Goal: Task Accomplishment & Management: Complete application form

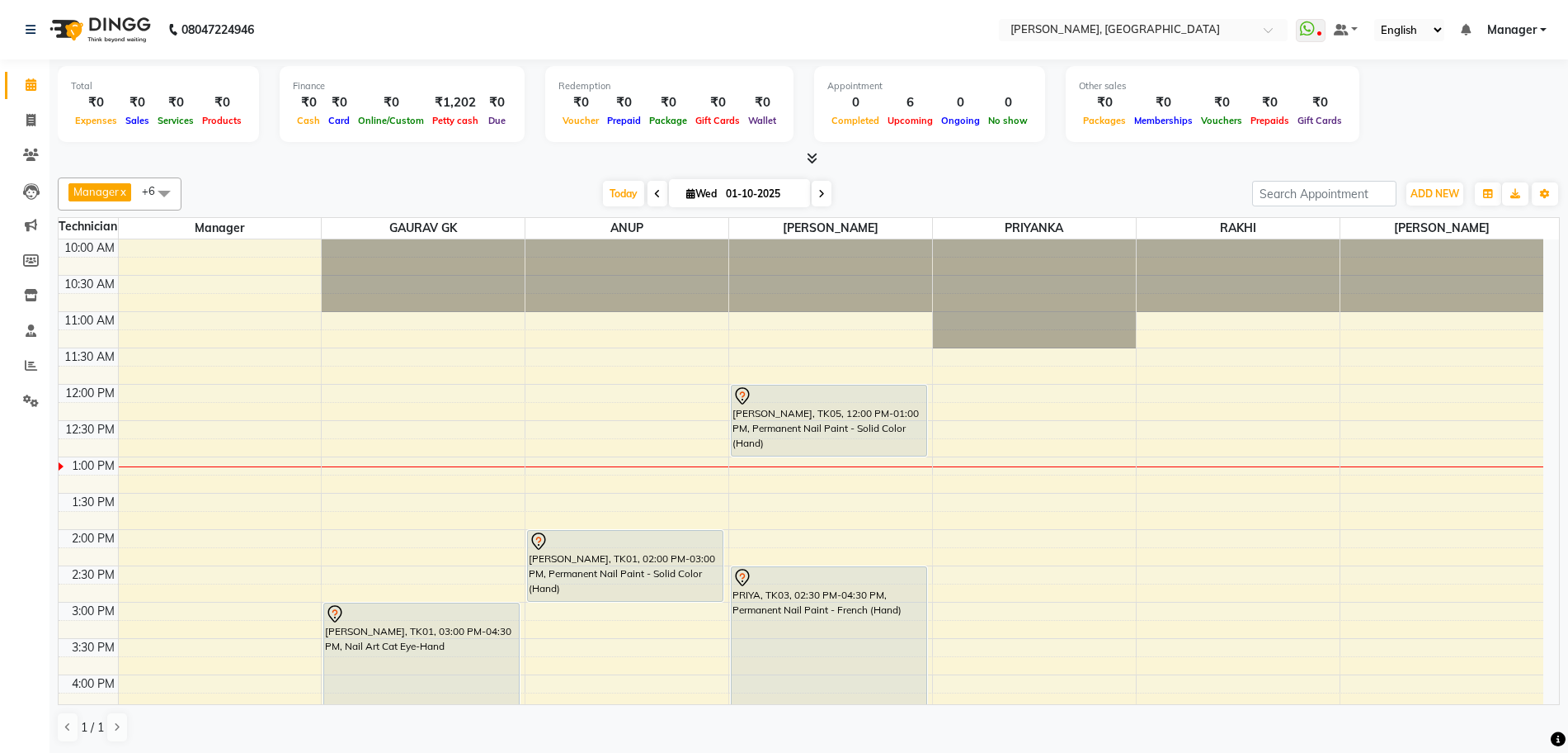
scroll to position [191, 0]
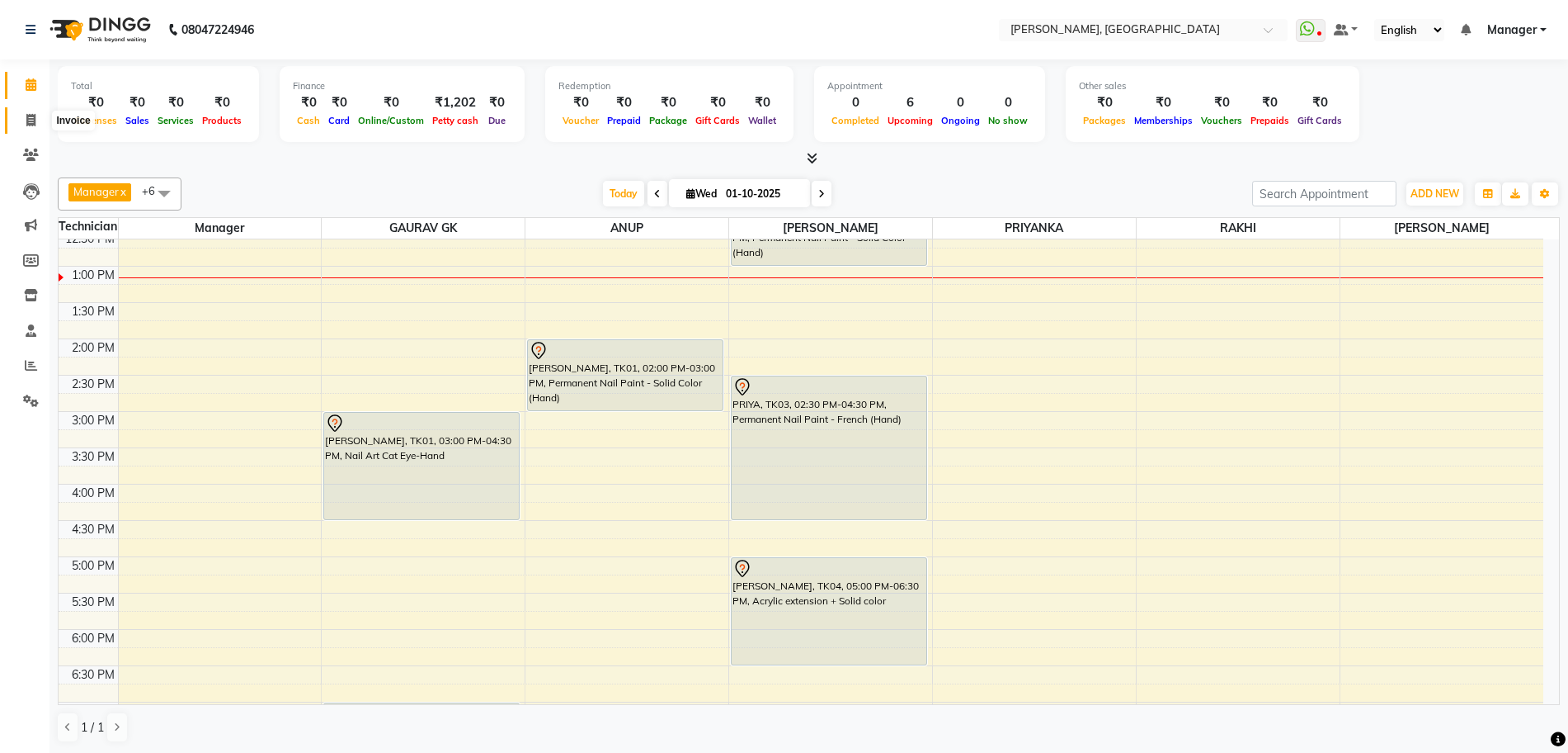
click at [27, 117] on icon at bounding box center [31, 120] width 9 height 12
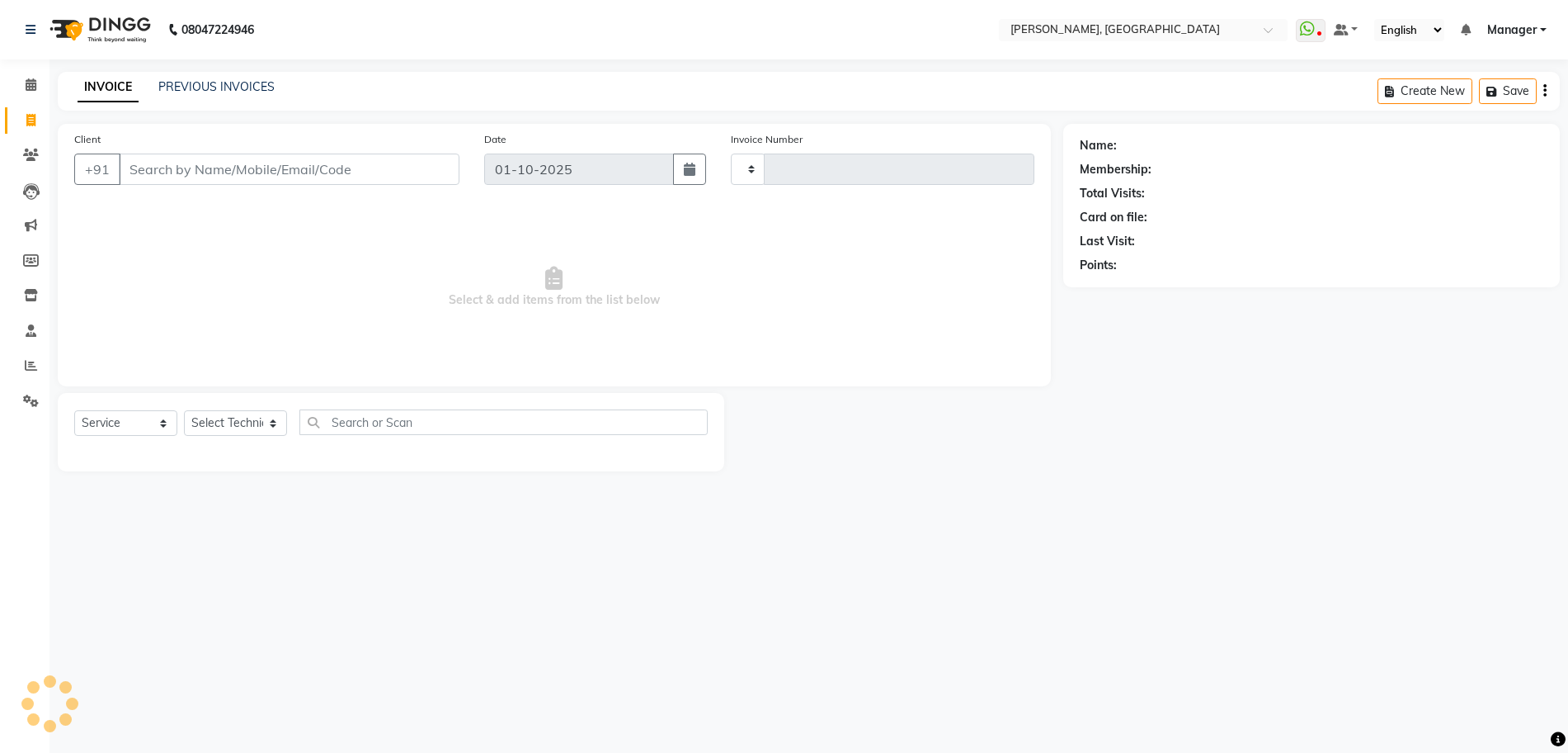
click at [27, 117] on icon at bounding box center [31, 120] width 9 height 12
click at [67, 140] on app-home "08047224946 Select Location × Nailashes, [GEOGRAPHIC_DATA] WhatsApp Status ✕ St…" at bounding box center [791, 248] width 1584 height 496
select select "service"
type input "1369"
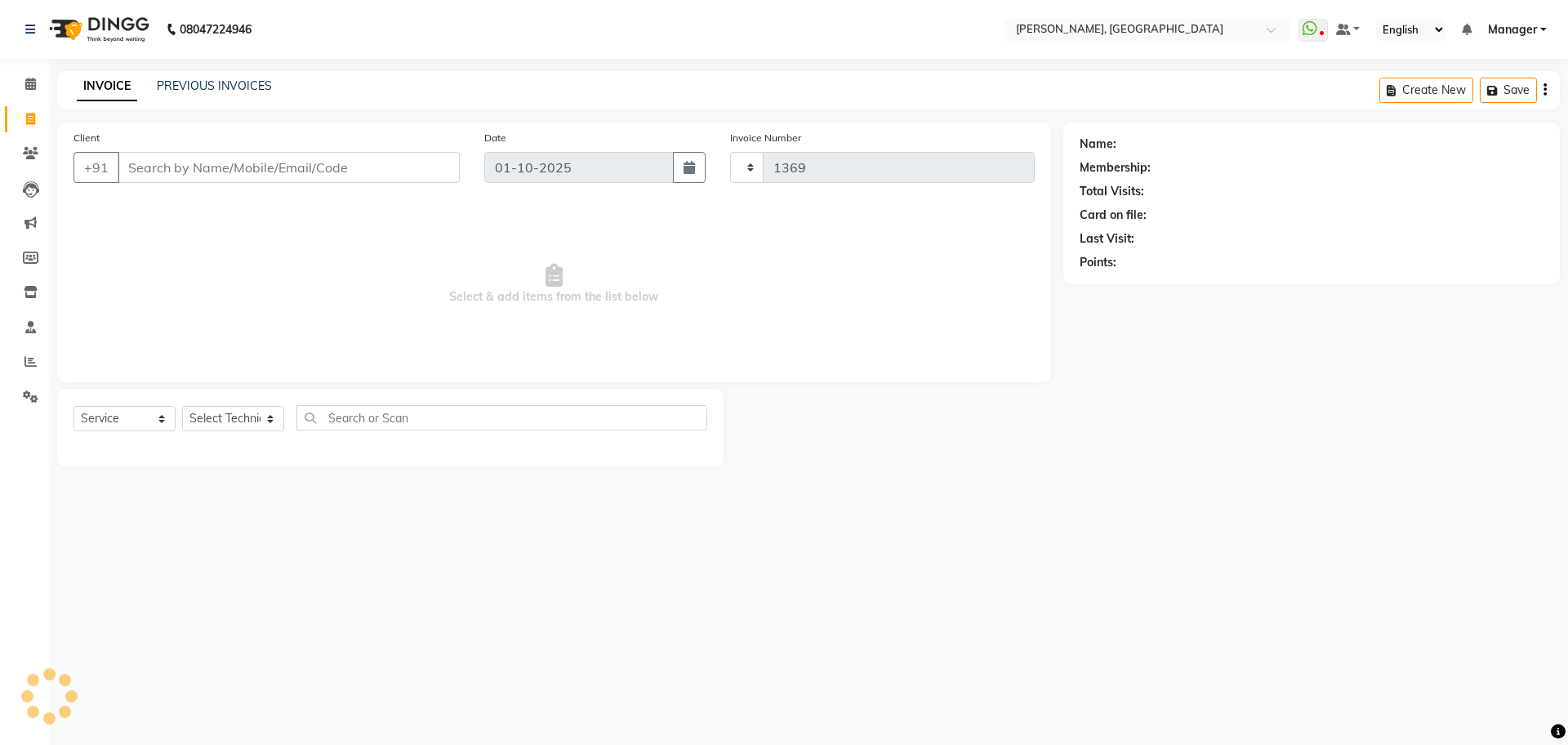
select select "7674"
click at [224, 173] on input "Client" at bounding box center [289, 167] width 342 height 31
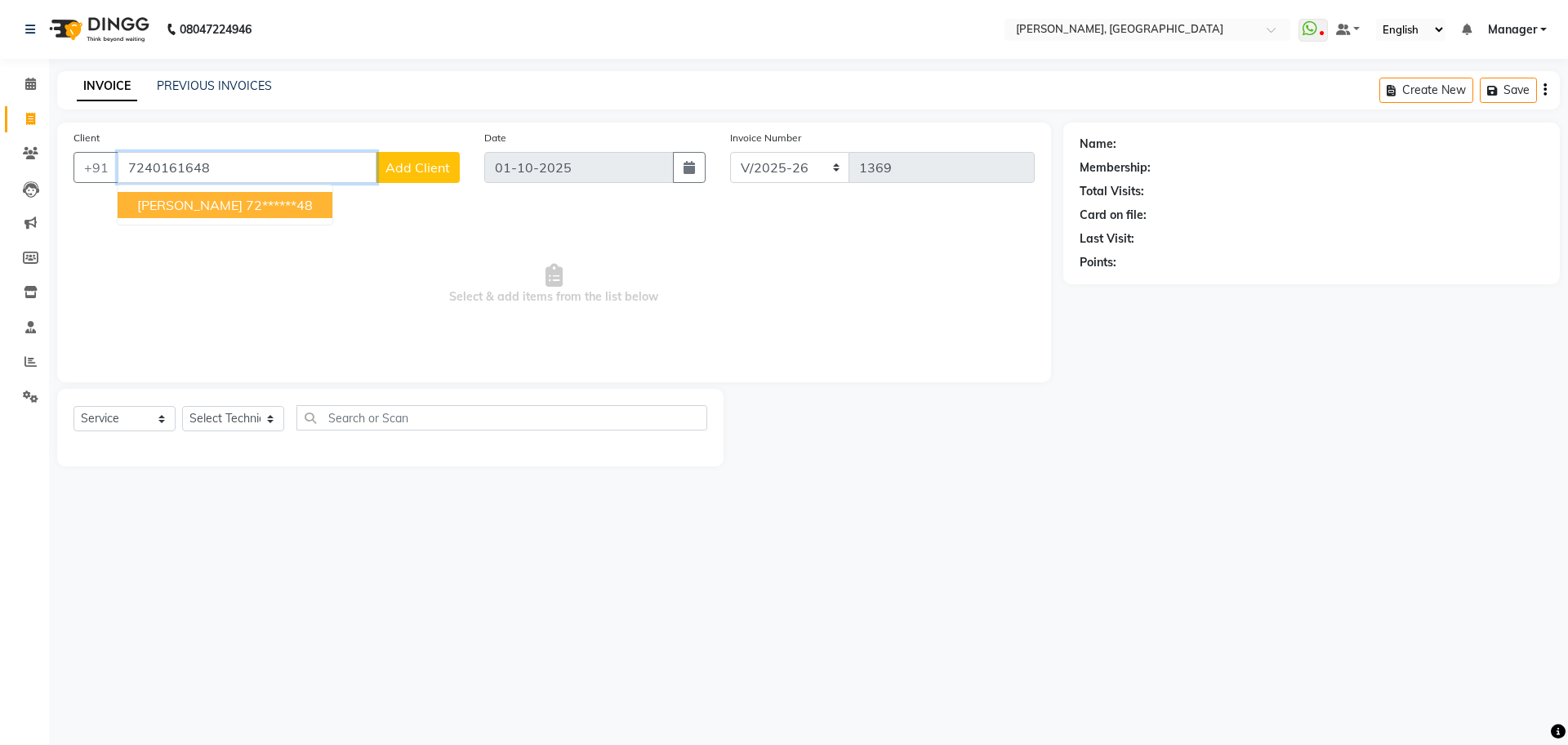
type input "7240161648"
select select "1: Object"
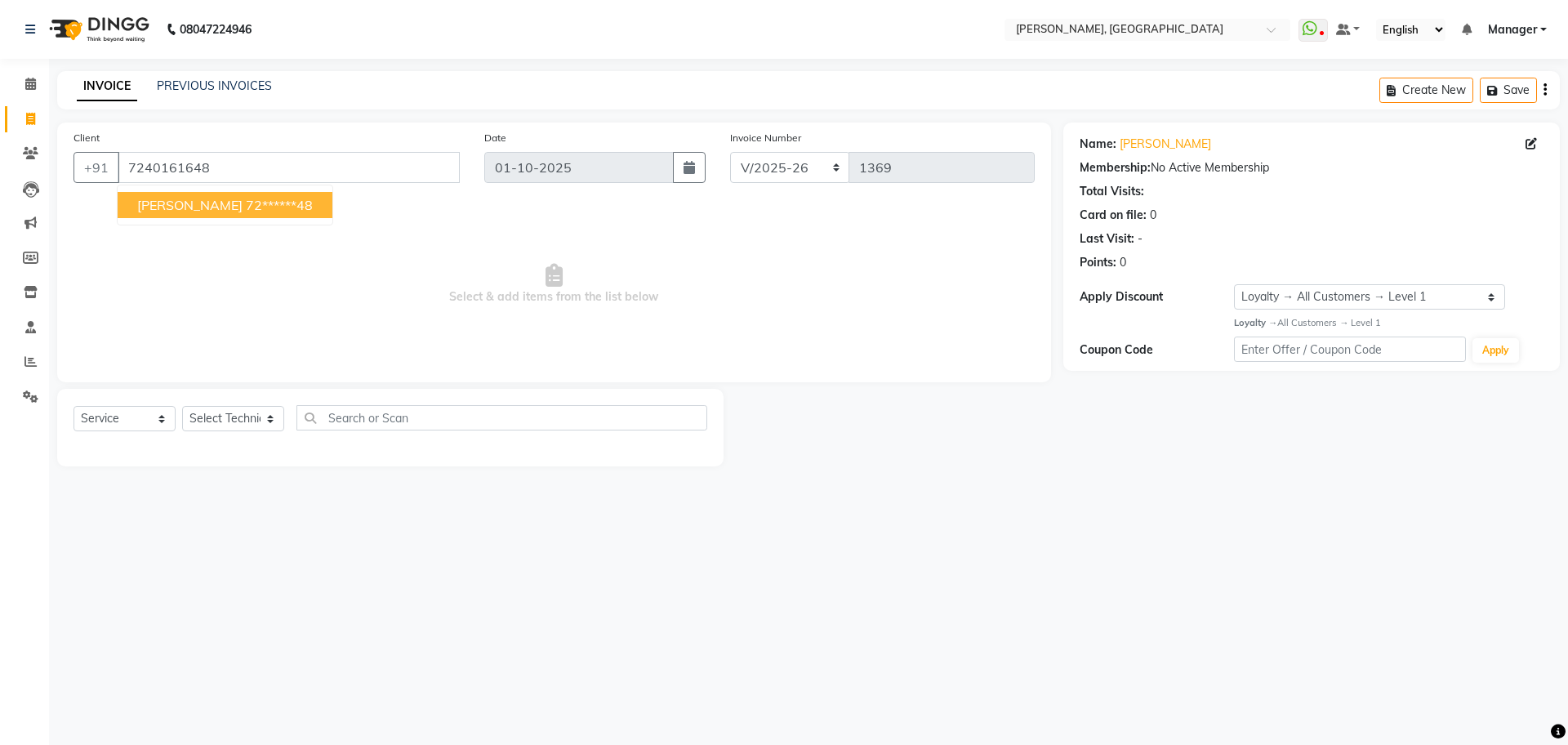
click at [246, 209] on ngb-highlight "72******48" at bounding box center [279, 204] width 67 height 16
type input "72******48"
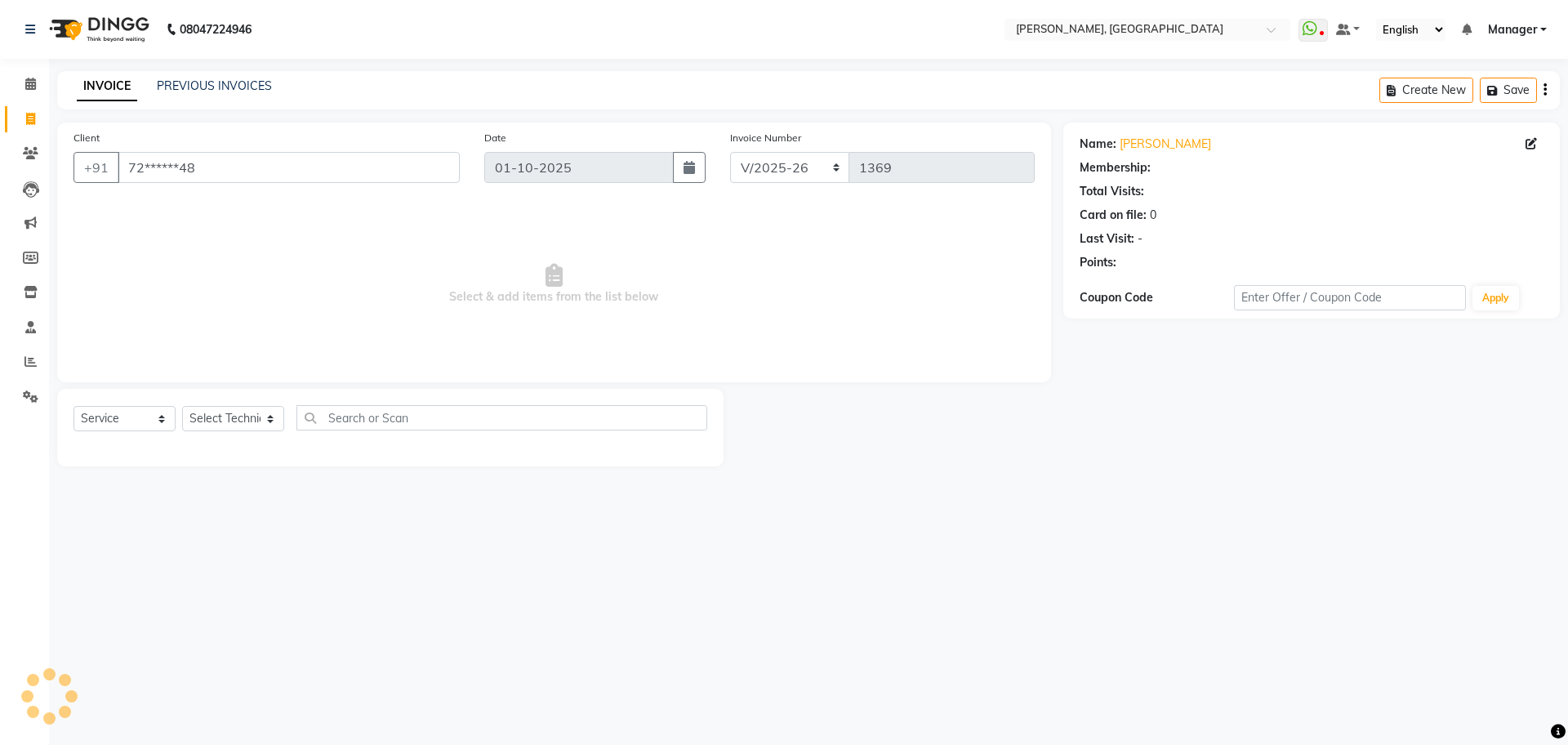
select select "1: Object"
click at [268, 425] on select "Select Technician ANUP GAURAV GK [PERSON_NAME] Manager Owner [PERSON_NAME] RAKH…" at bounding box center [232, 419] width 102 height 26
select select "92343"
click at [182, 406] on select "Select Technician ANUP GAURAV GK [PERSON_NAME] Manager Owner [PERSON_NAME] RAKH…" at bounding box center [232, 419] width 102 height 26
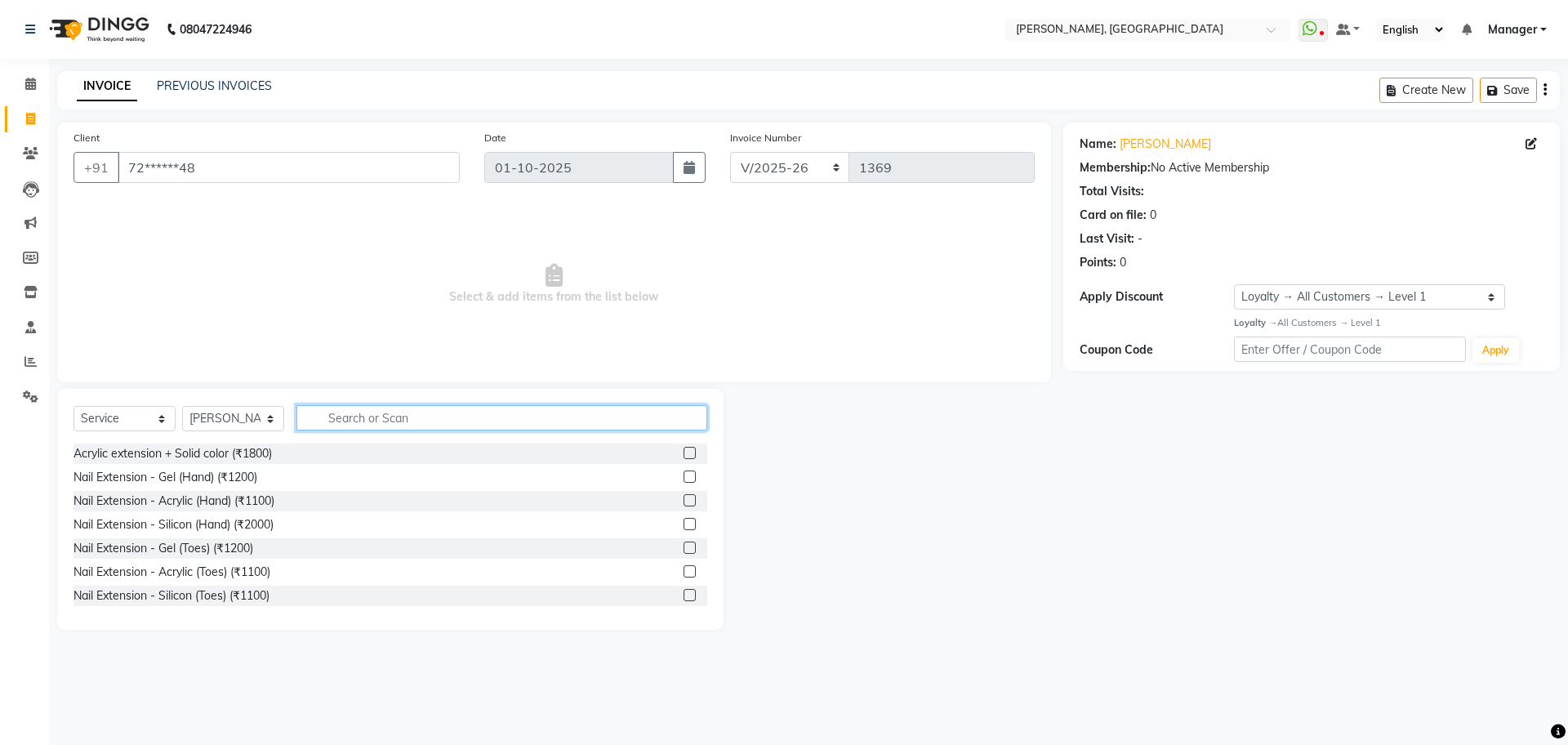
click at [387, 425] on input "text" at bounding box center [502, 418] width 411 height 26
type input "SO"
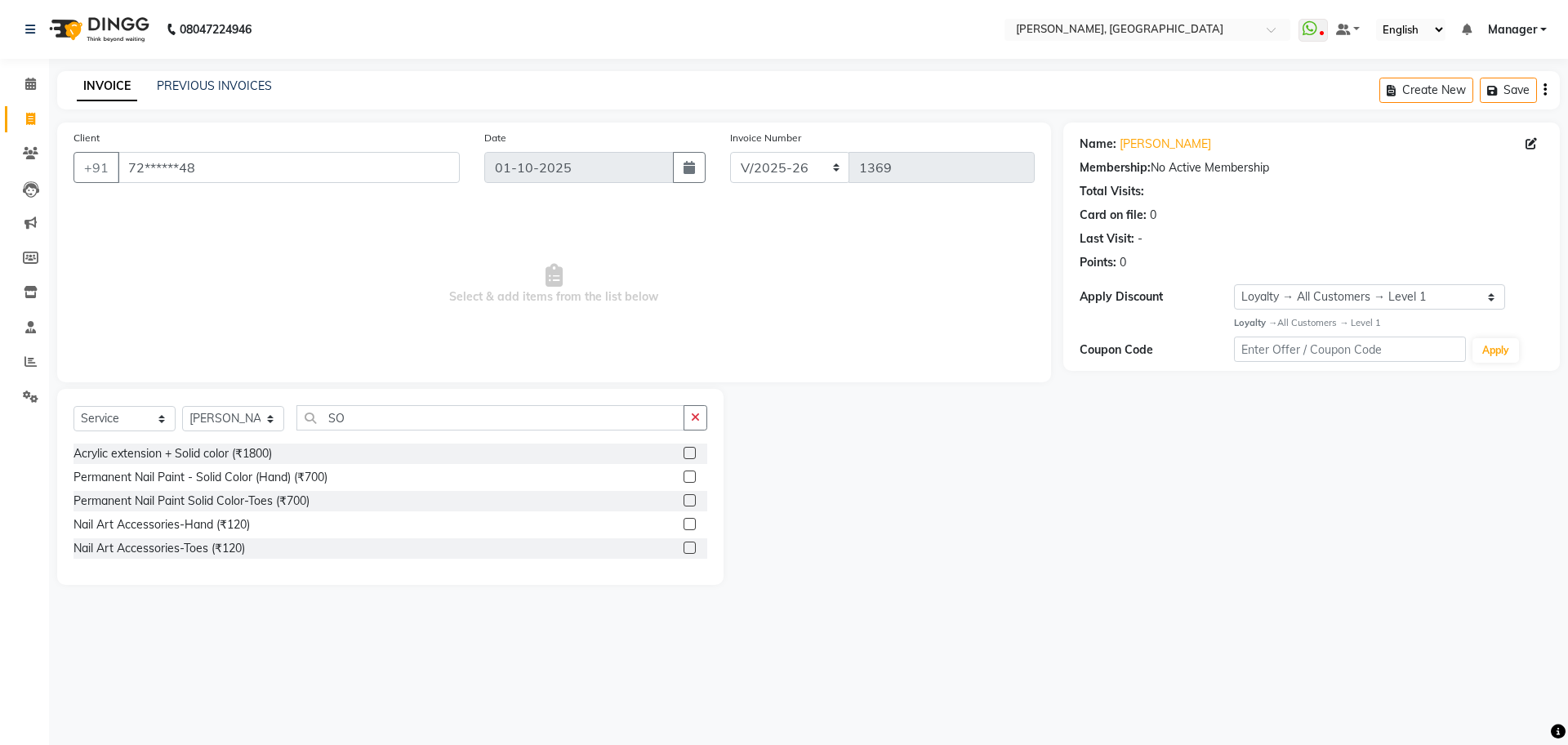
drag, startPoint x: 624, startPoint y: 472, endPoint x: 722, endPoint y: 444, distance: 101.9
drag, startPoint x: 722, startPoint y: 444, endPoint x: 694, endPoint y: 477, distance: 43.3
click at [694, 477] on label at bounding box center [690, 476] width 12 height 12
click at [694, 477] on input "checkbox" at bounding box center [689, 477] width 10 height 10
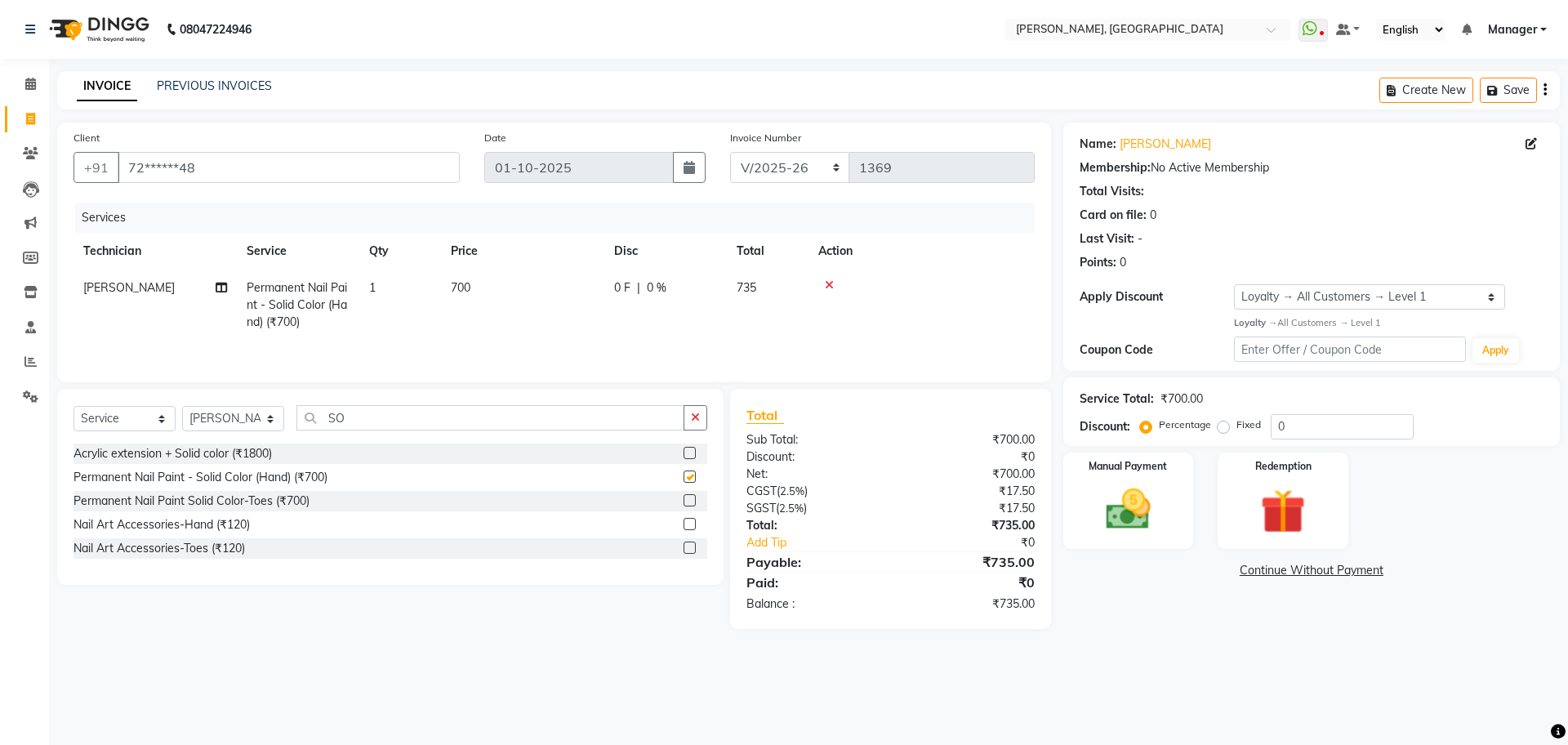
checkbox input "false"
drag, startPoint x: 514, startPoint y: 405, endPoint x: 696, endPoint y: 421, distance: 182.7
click at [696, 421] on icon "button" at bounding box center [695, 417] width 9 height 11
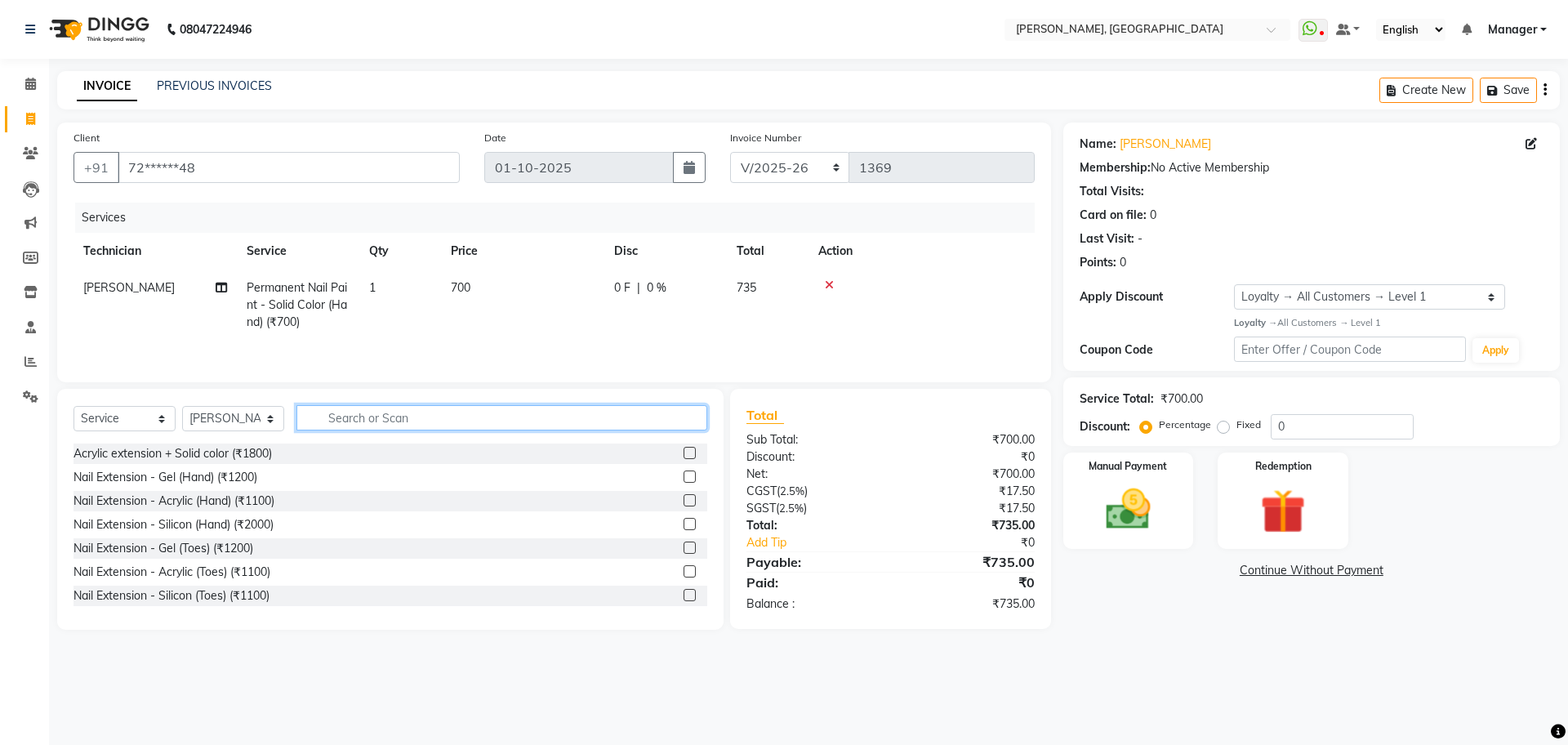
click at [402, 427] on input "text" at bounding box center [502, 418] width 411 height 26
type input "ART"
click at [684, 453] on label at bounding box center [690, 453] width 12 height 12
click at [684, 453] on input "checkbox" at bounding box center [689, 454] width 10 height 10
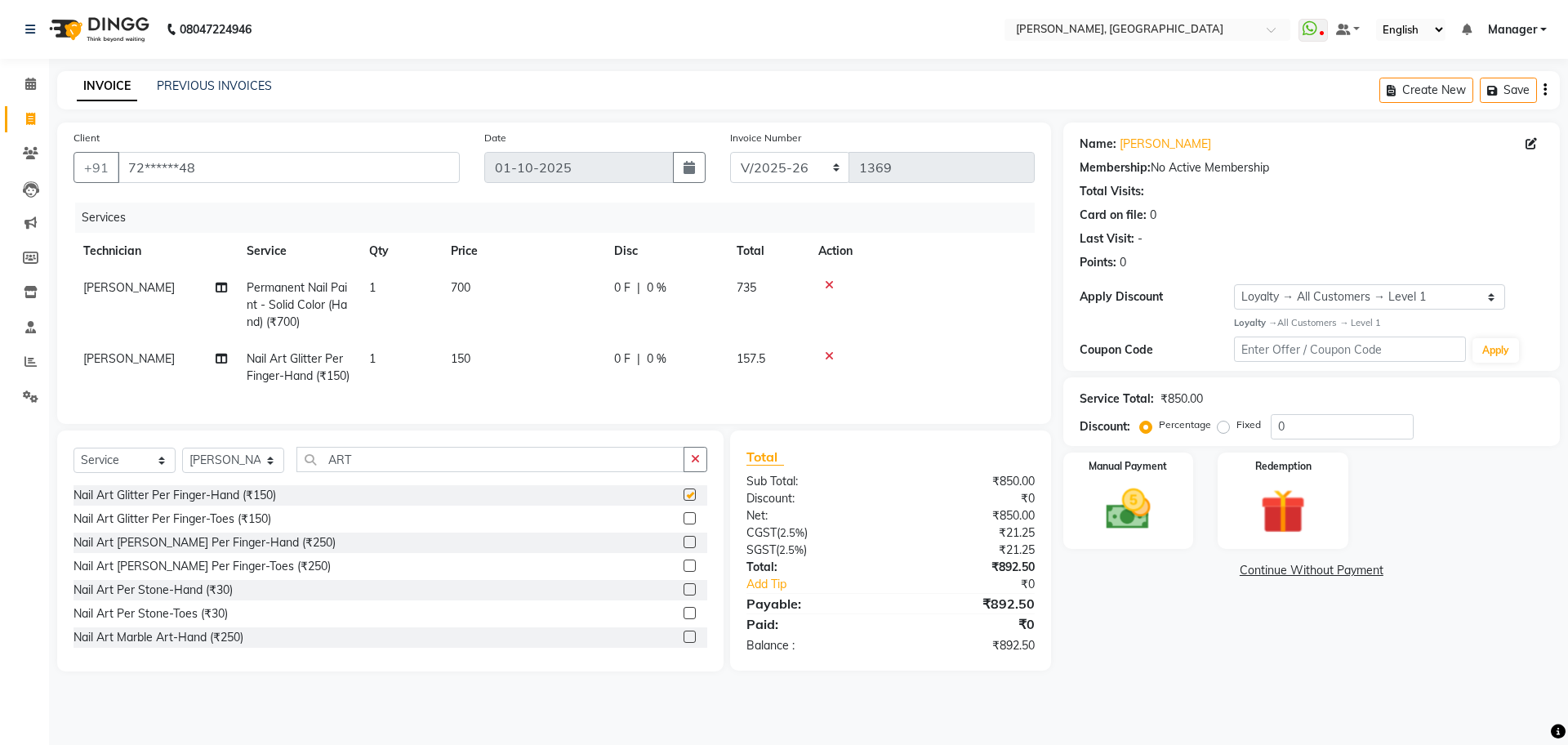
checkbox input "false"
click at [459, 371] on td "150" at bounding box center [522, 367] width 163 height 54
select select "92343"
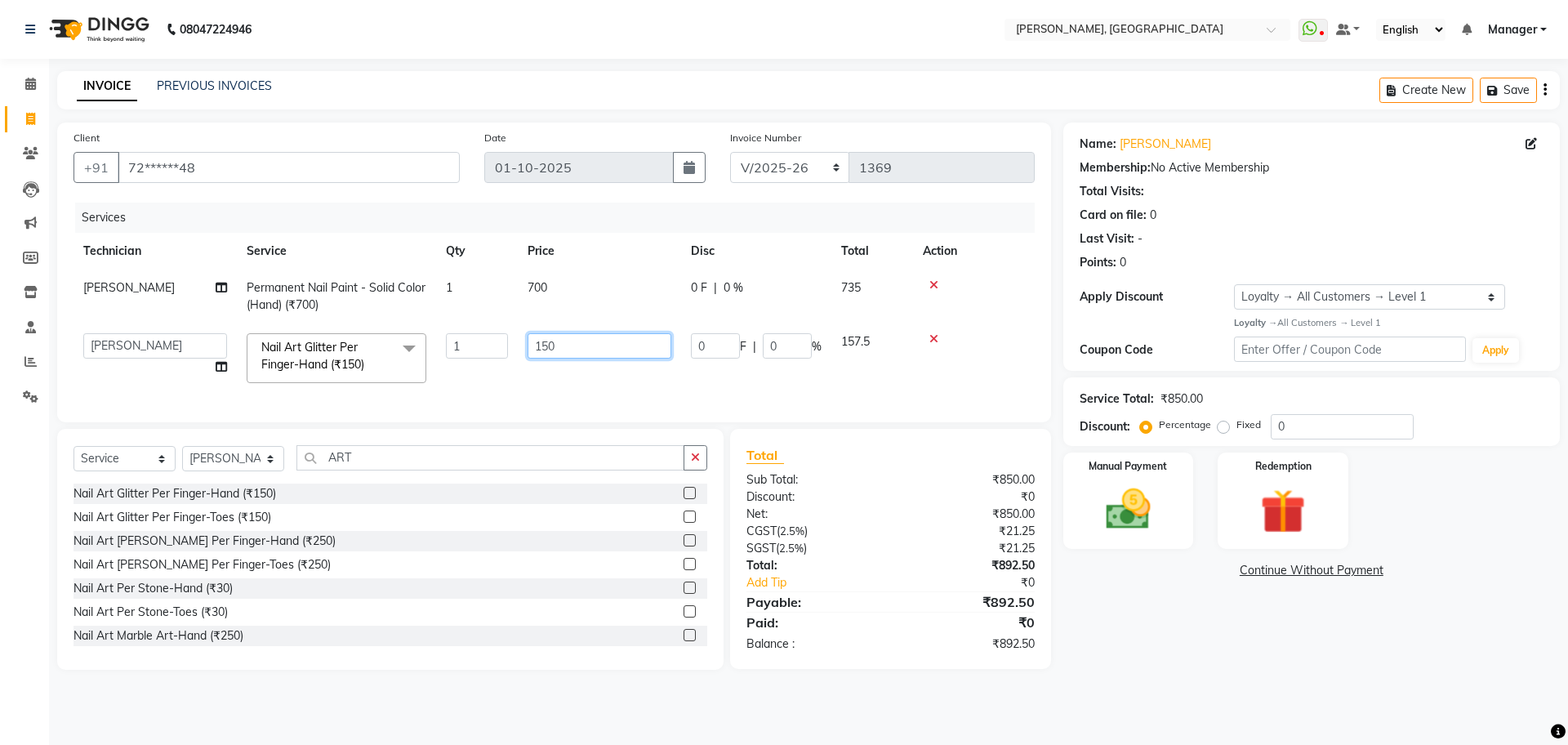
click at [567, 354] on input "150" at bounding box center [599, 346] width 144 height 26
type input "100"
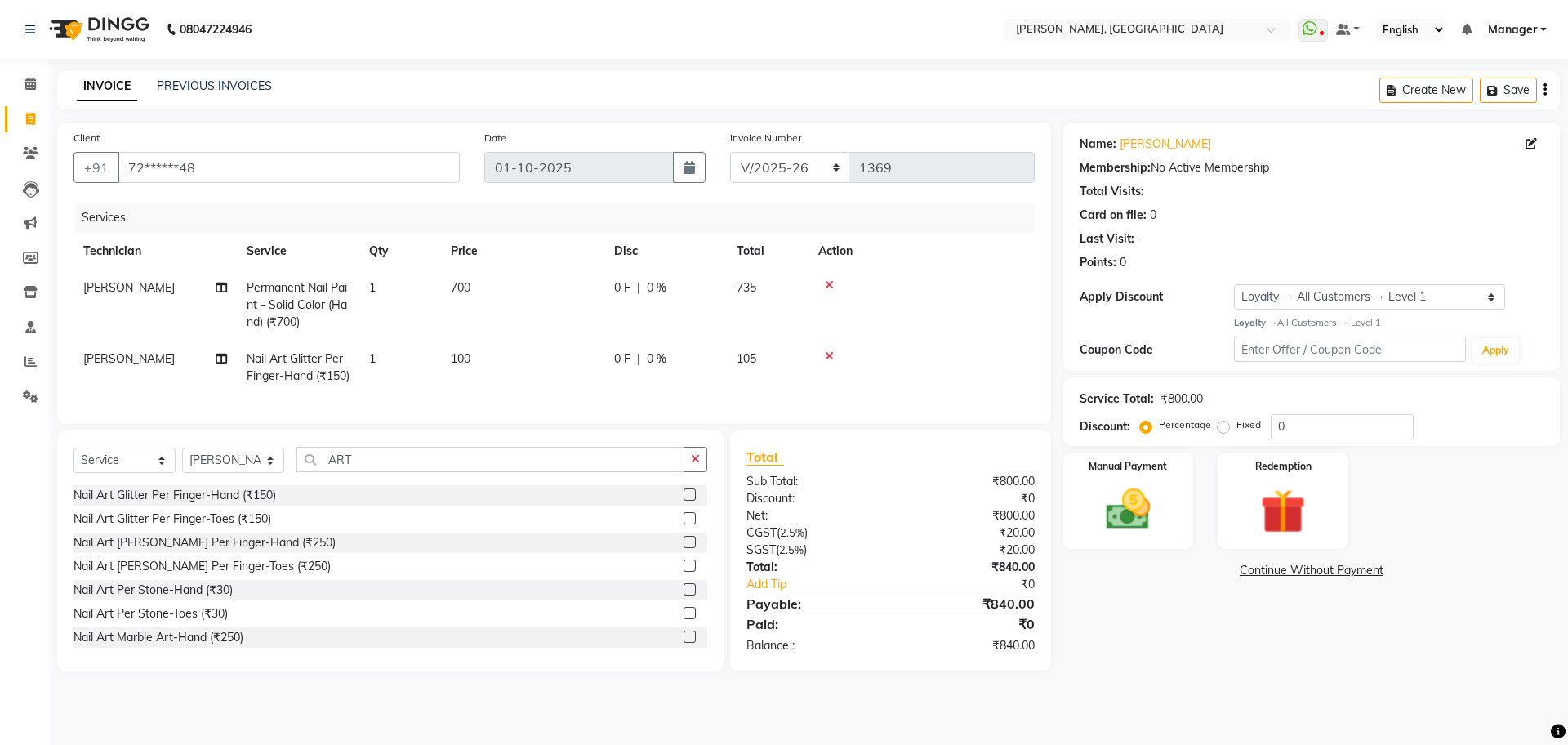
click at [373, 358] on span "1" at bounding box center [373, 358] width 7 height 15
select select "92343"
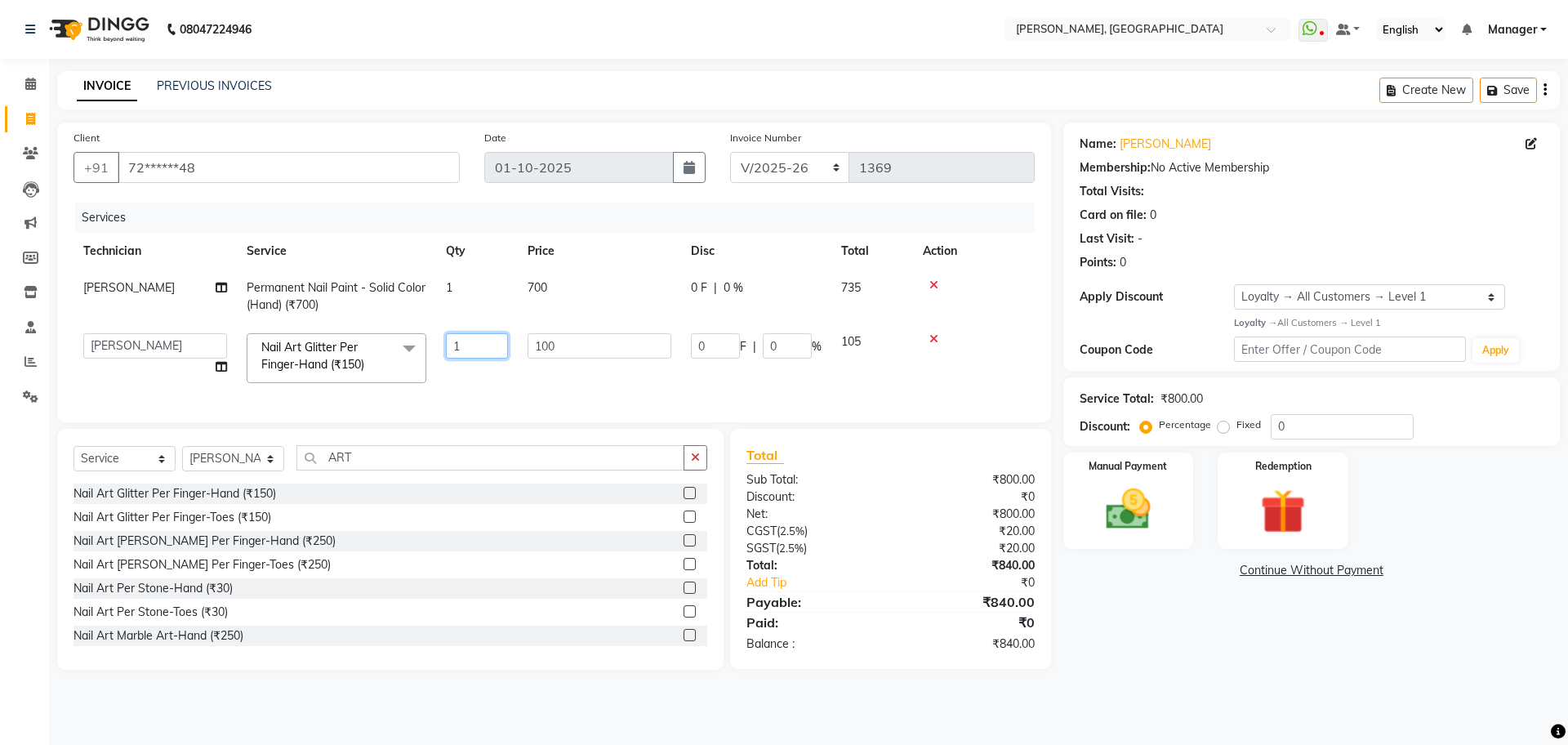
click at [472, 349] on input "1" at bounding box center [477, 346] width 62 height 26
type input "2"
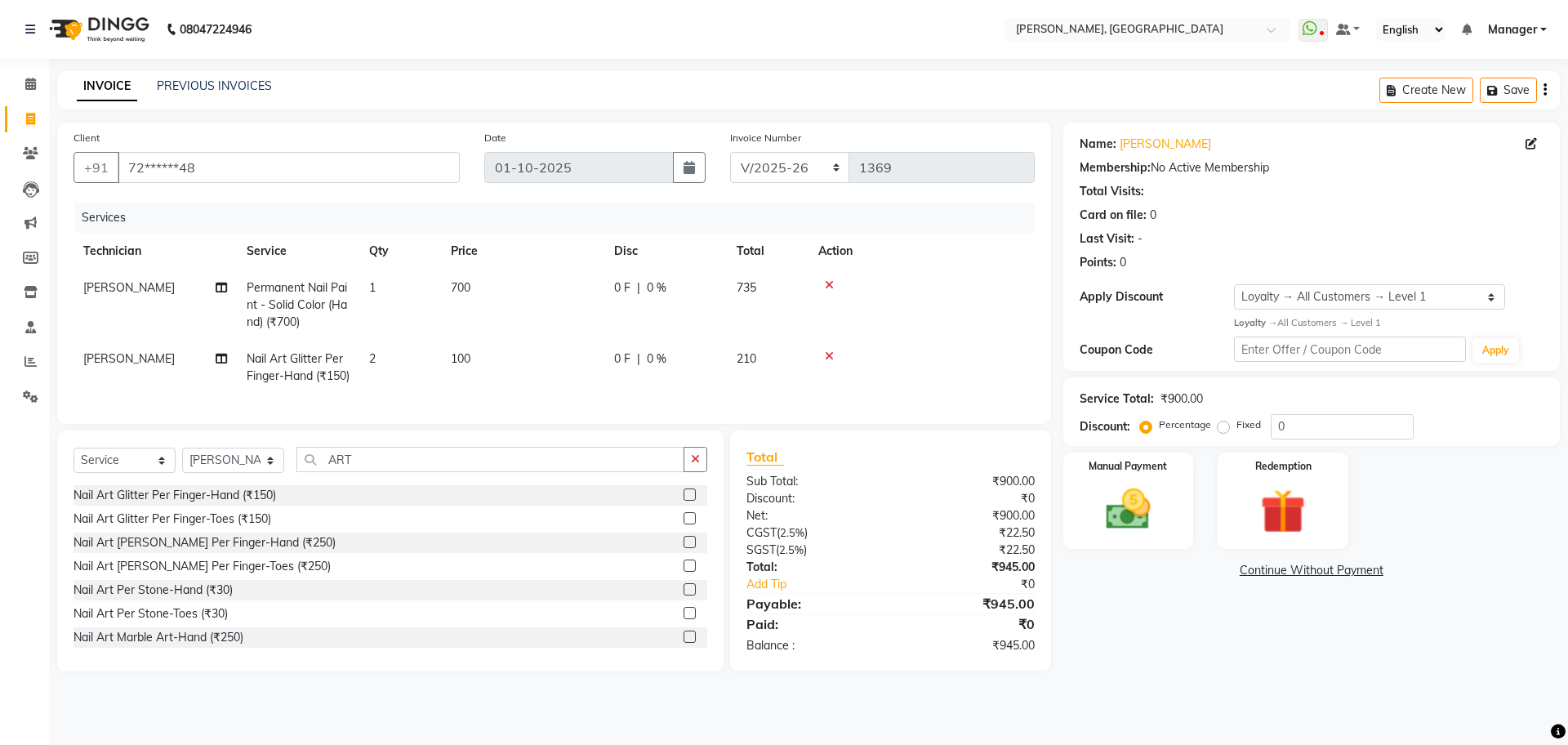
click at [612, 361] on tr "[PERSON_NAME] Nail Art Glitter Per Finger-Hand (₹150) 2 100 0 F | 0 % 210" at bounding box center [554, 367] width 961 height 54
drag, startPoint x: 28, startPoint y: 91, endPoint x: 970, endPoint y: 148, distance: 943.7
click at [28, 91] on span at bounding box center [30, 85] width 28 height 19
